Goal: Transaction & Acquisition: Purchase product/service

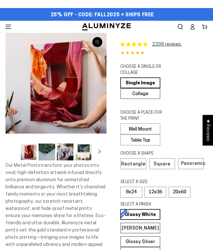
select select "**********"
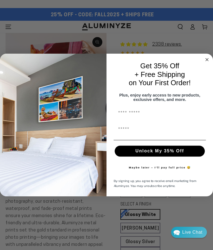
click at [204, 61] on icon "Close dialog" at bounding box center [207, 60] width 7 height 7
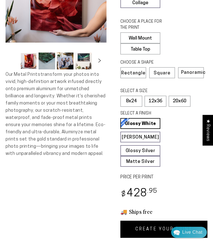
scroll to position [91, 0]
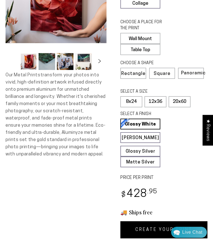
click at [156, 96] on label "12x36" at bounding box center [155, 101] width 22 height 11
click at [187, 99] on label "20x60" at bounding box center [179, 101] width 22 height 11
click at [132, 98] on label "8x24" at bounding box center [131, 101] width 22 height 11
click at [136, 75] on label "Rectangle" at bounding box center [133, 73] width 26 height 11
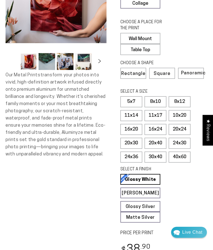
click at [136, 141] on label "20x30" at bounding box center [131, 143] width 22 height 11
